Goal: Information Seeking & Learning: Learn about a topic

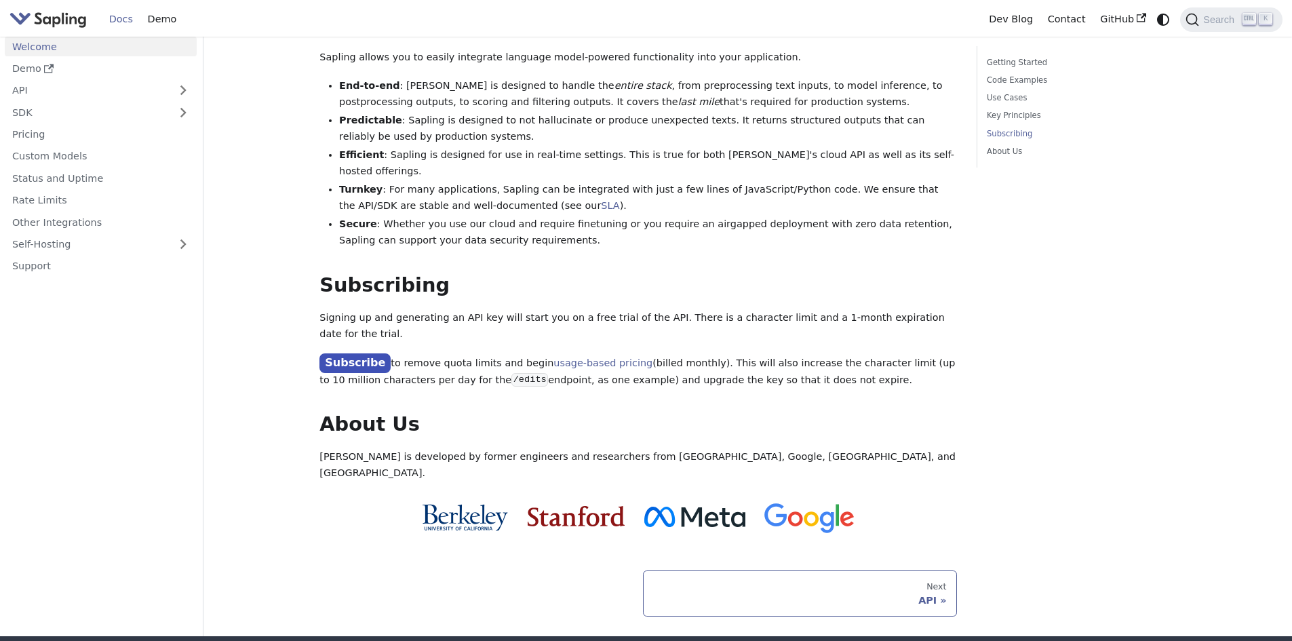
scroll to position [989, 0]
